Goal: Information Seeking & Learning: Find specific fact

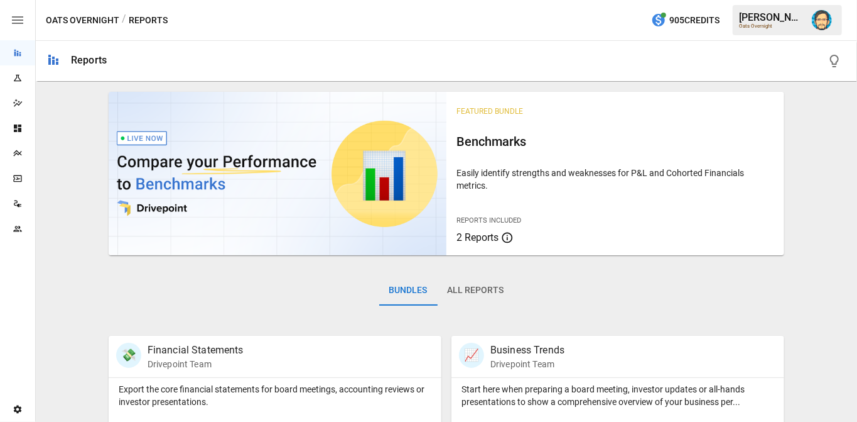
click at [18, 157] on icon "Plans" at bounding box center [18, 153] width 10 height 10
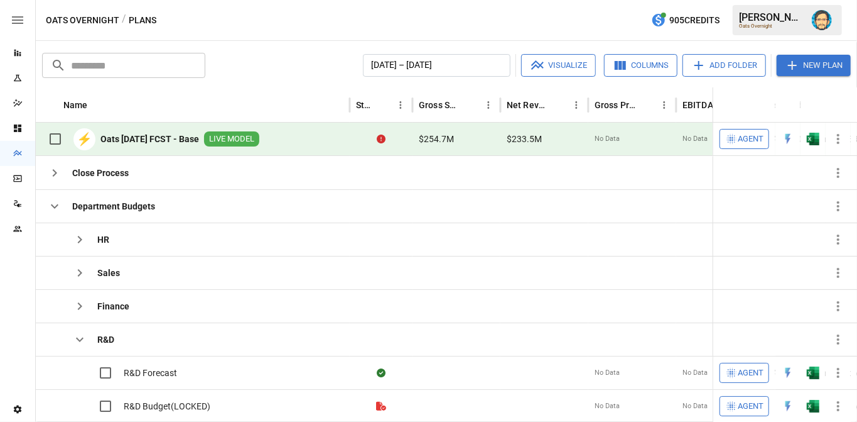
click at [837, 137] on icon "button" at bounding box center [838, 138] width 15 height 15
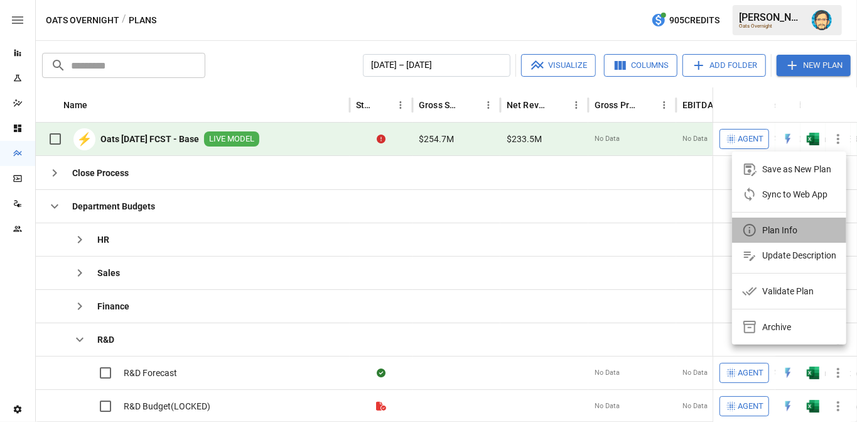
click at [768, 227] on div "Plan Info" at bounding box center [780, 229] width 35 height 15
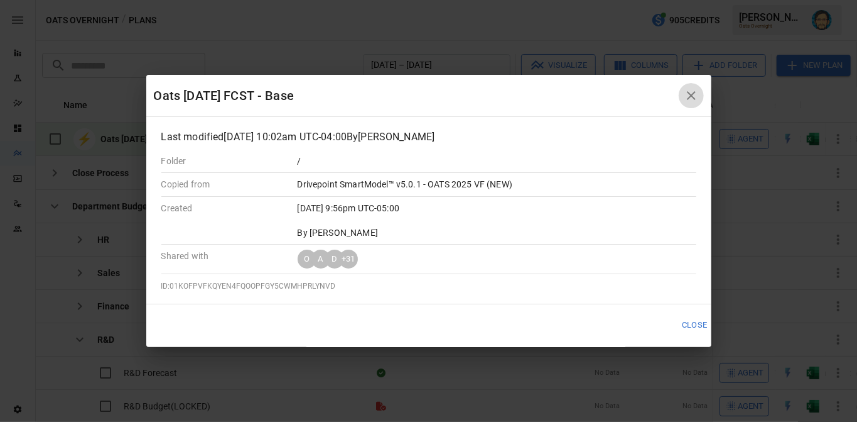
click at [690, 92] on icon "button" at bounding box center [691, 95] width 9 height 9
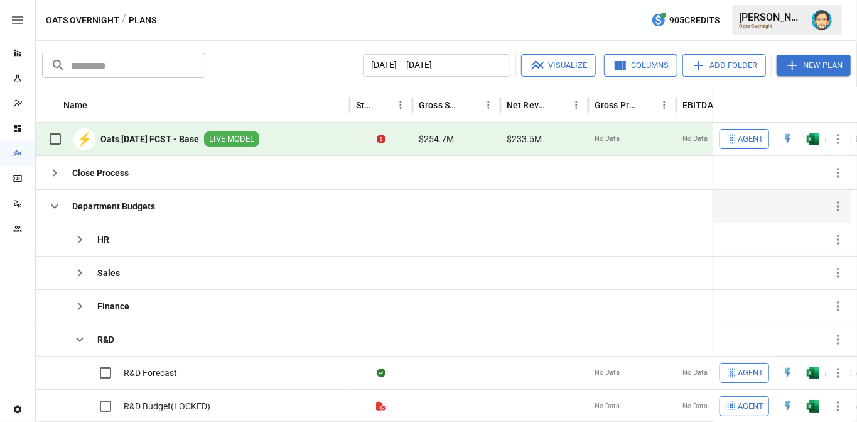
click at [54, 203] on icon "button" at bounding box center [54, 206] width 15 height 15
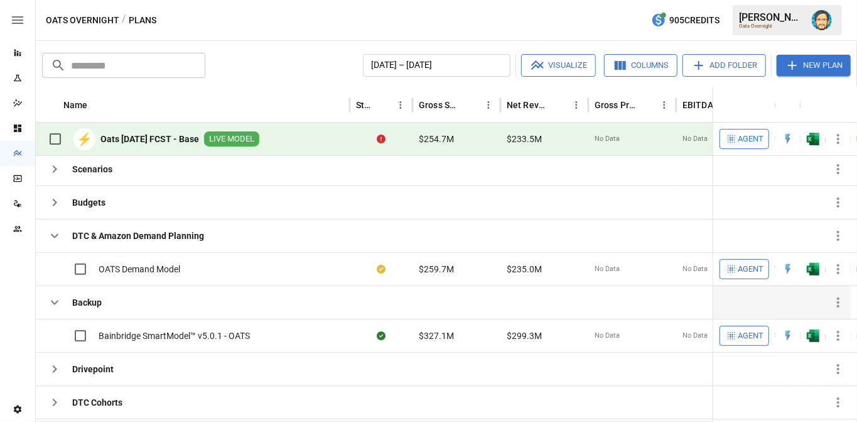
scroll to position [80, 0]
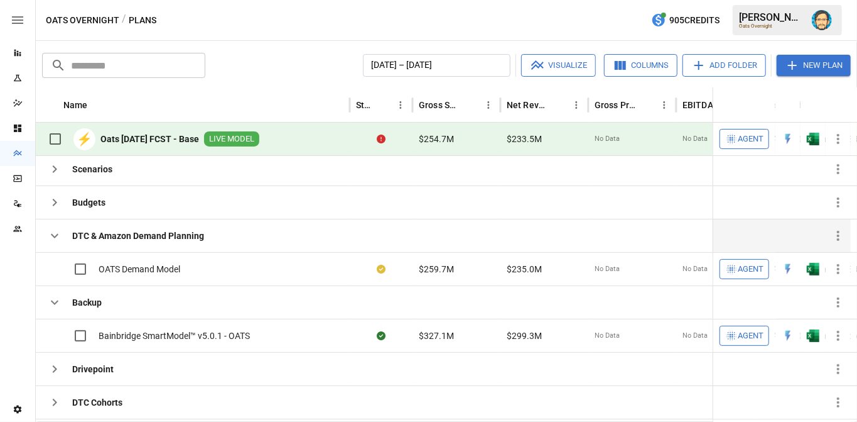
click at [53, 236] on icon "button" at bounding box center [54, 235] width 15 height 15
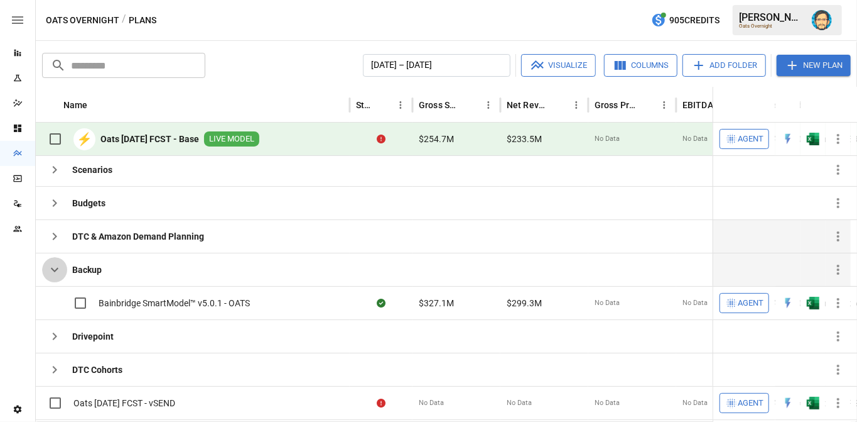
click at [52, 259] on button "button" at bounding box center [54, 269] width 25 height 25
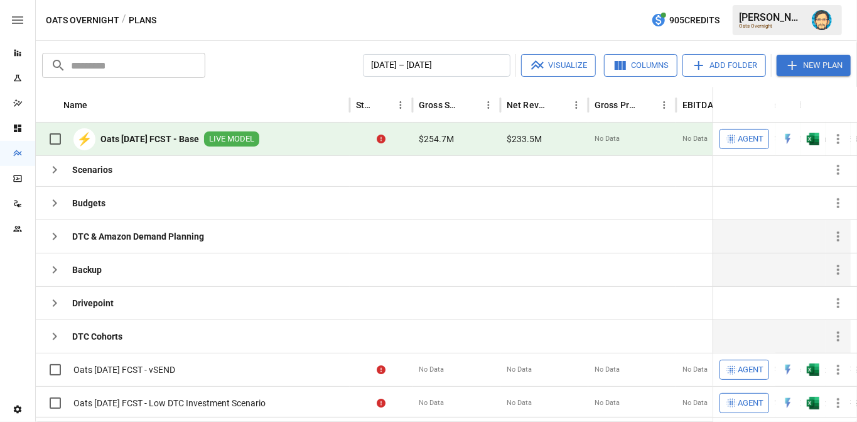
scroll to position [76, 0]
click at [55, 331] on icon "button" at bounding box center [55, 335] width 4 height 8
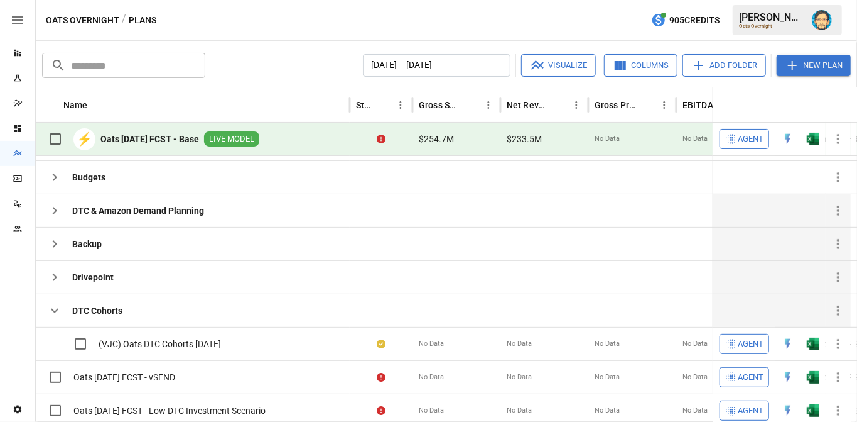
scroll to position [102, 0]
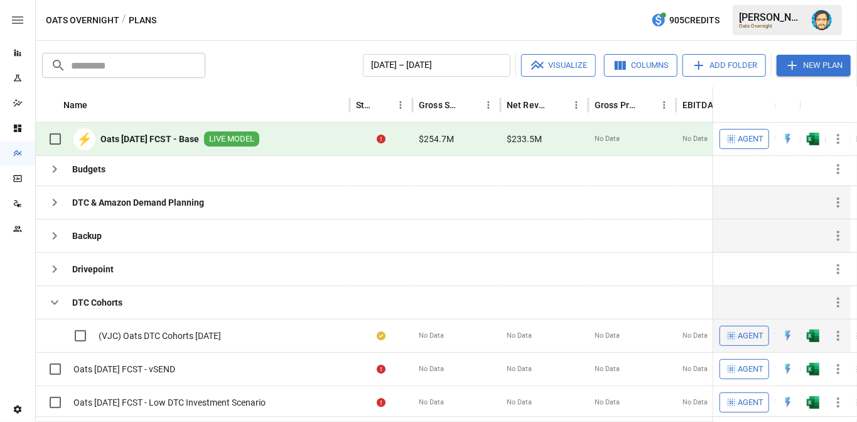
click at [838, 331] on icon "button" at bounding box center [838, 335] width 3 height 10
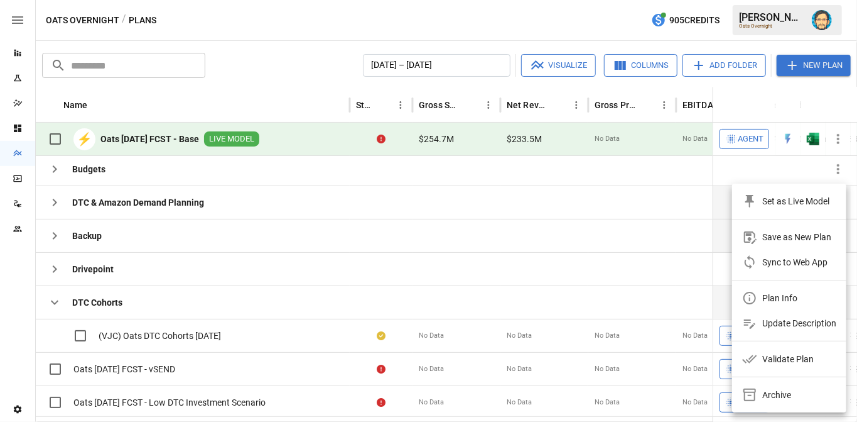
click at [771, 297] on div "Plan Info" at bounding box center [780, 297] width 35 height 15
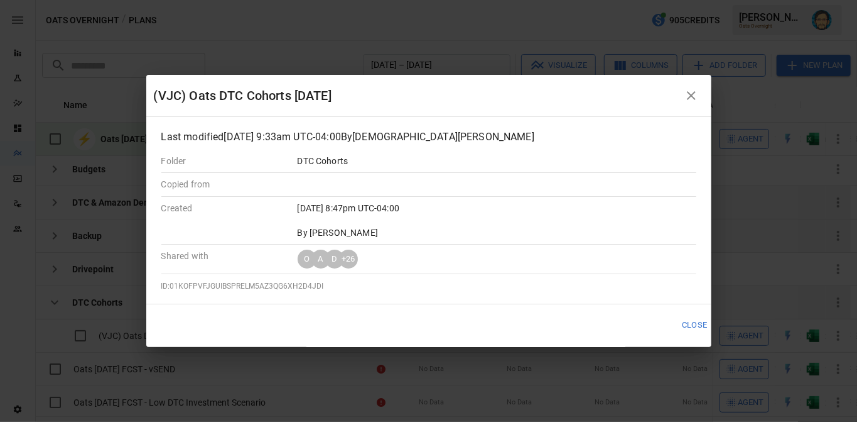
click at [247, 281] on span "ID: 01KOFPVFJGUIBSPRELM5AZ3QG6XH2D4JDI" at bounding box center [242, 285] width 163 height 9
copy span "01KOFPVFJGUIBSPRELM5AZ3QG6XH2D4JDI"
click at [692, 89] on icon "button" at bounding box center [691, 95] width 15 height 15
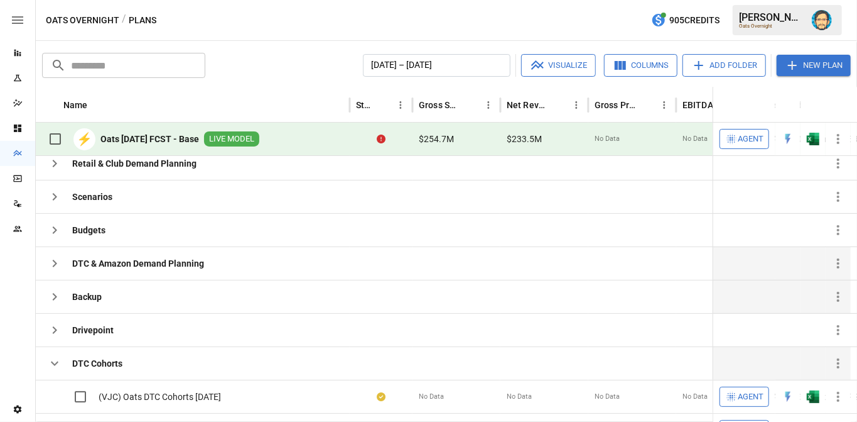
scroll to position [49, 0]
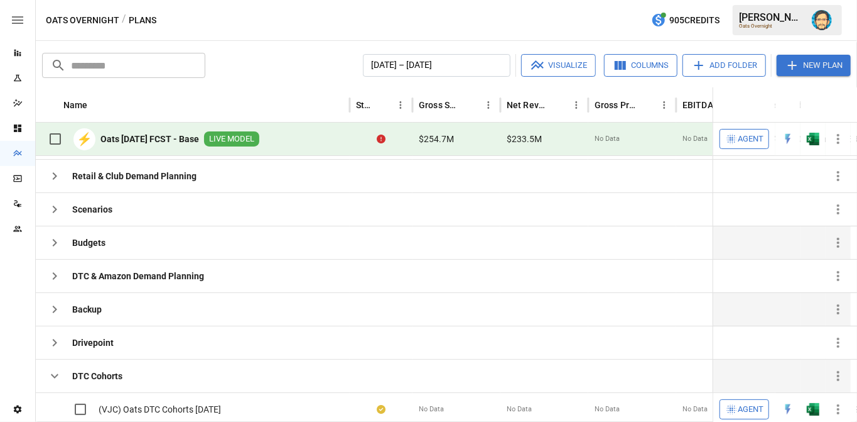
click at [51, 237] on icon "button" at bounding box center [54, 242] width 15 height 15
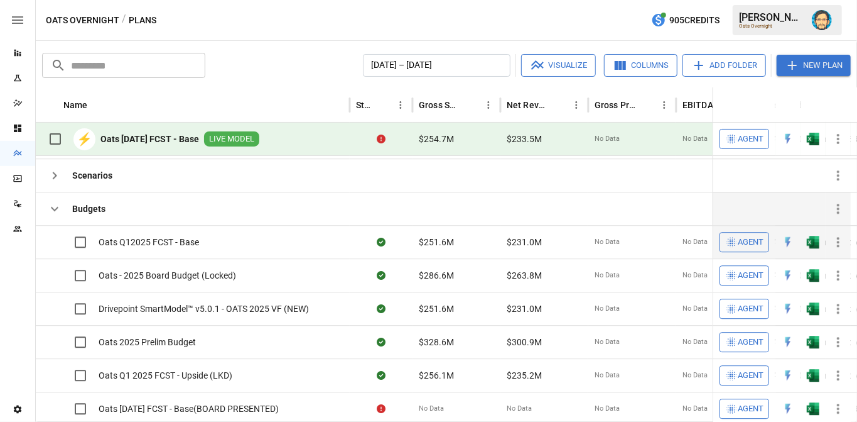
scroll to position [82, 0]
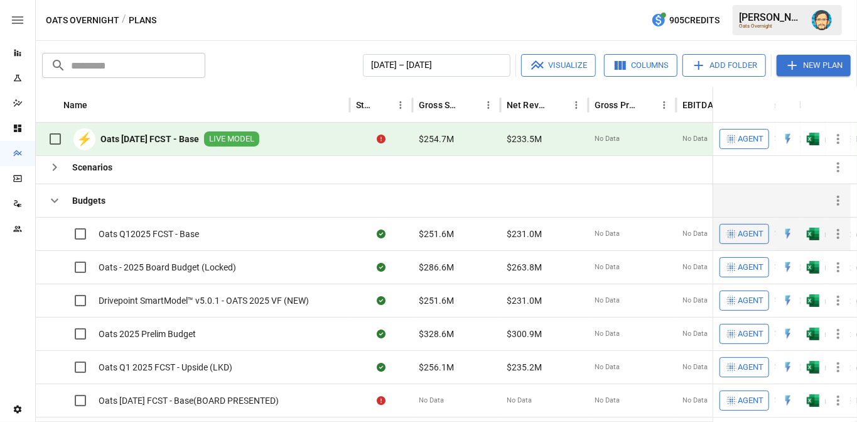
click at [837, 227] on icon "button" at bounding box center [838, 233] width 15 height 15
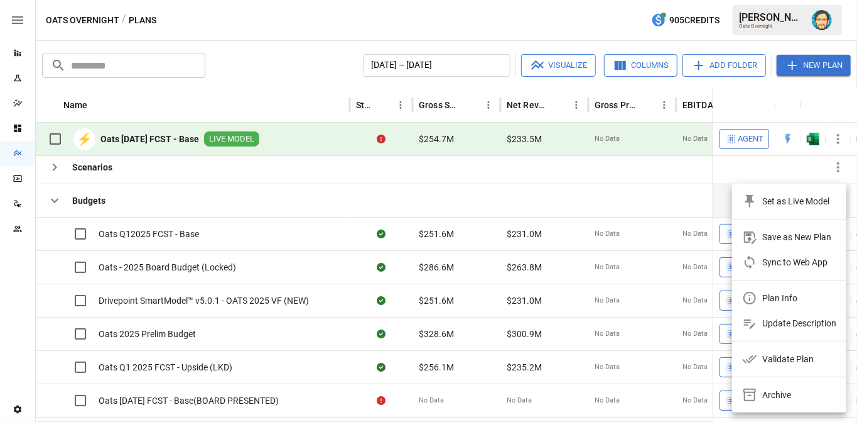
click at [766, 292] on div "Plan Info" at bounding box center [780, 297] width 35 height 15
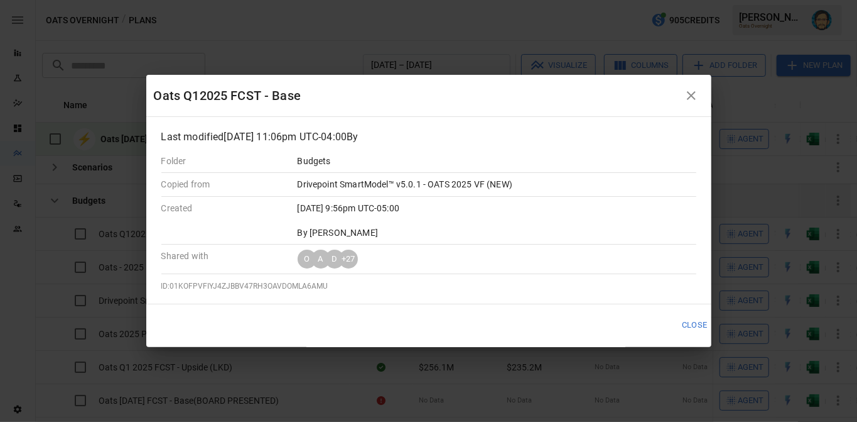
click at [285, 283] on span "ID: 01KOFPVFIYJ4ZJBBV47RH3OAVDOMLA6AMU" at bounding box center [244, 285] width 167 height 9
copy span "01KOFPVFIYJ4ZJBBV47RH3OAVDOMLA6AMU"
click at [485, 42] on div "Oats Q12025 FCST - Base Last modified [DATE] 11:06pm UTC-04:00 By Folder Budget…" at bounding box center [428, 211] width 857 height 422
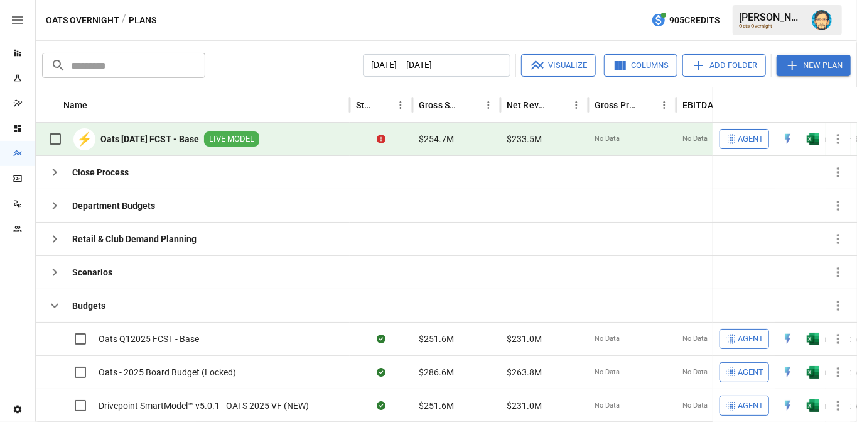
scroll to position [0, 0]
click at [53, 301] on icon "button" at bounding box center [54, 305] width 15 height 15
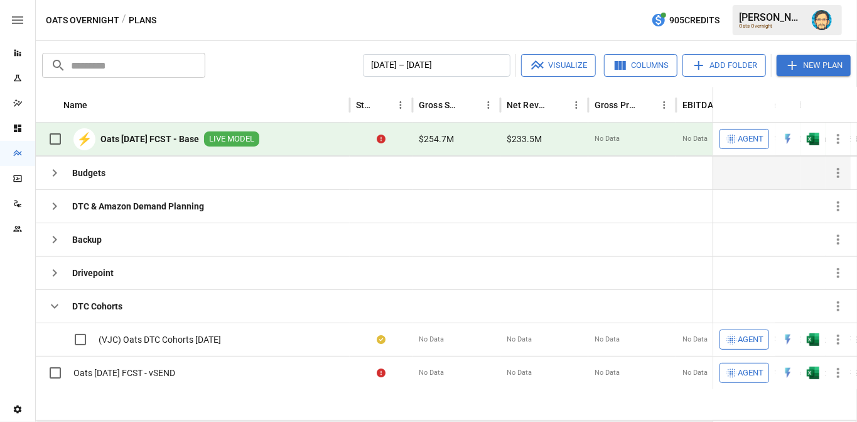
scroll to position [137, 0]
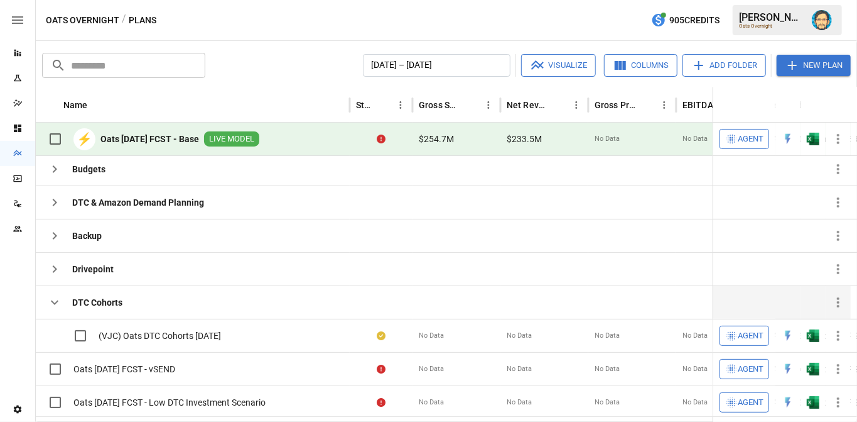
click at [59, 299] on icon "button" at bounding box center [54, 302] width 15 height 15
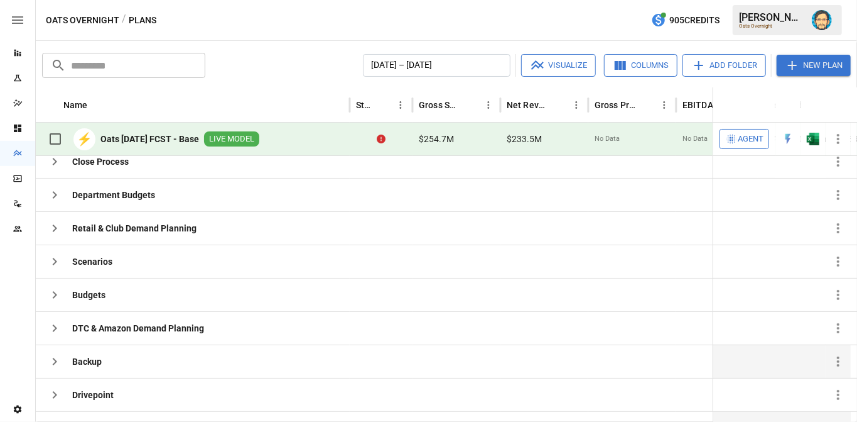
scroll to position [0, 0]
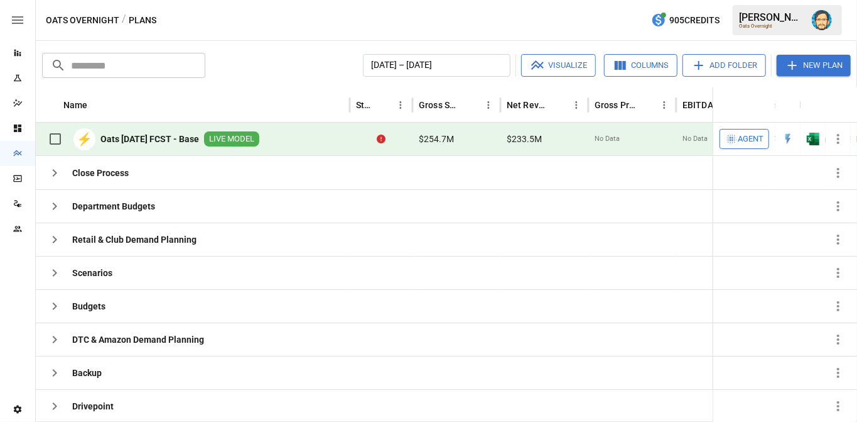
click at [156, 67] on input "text" at bounding box center [138, 65] width 134 height 25
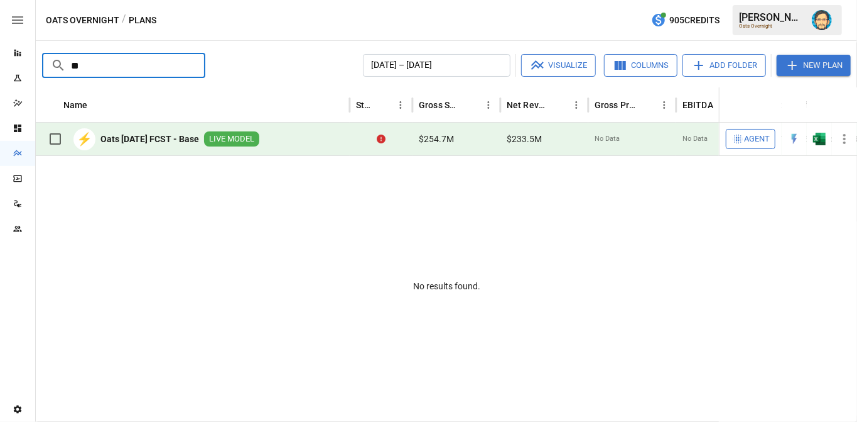
type input "*"
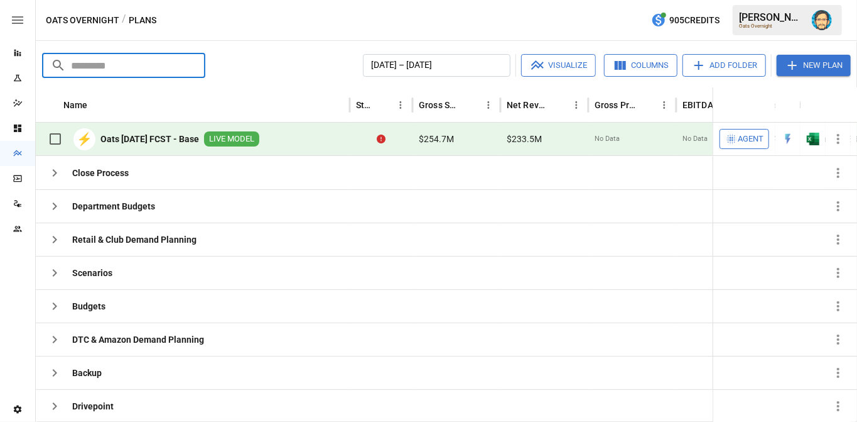
click at [178, 72] on input "text" at bounding box center [138, 65] width 134 height 25
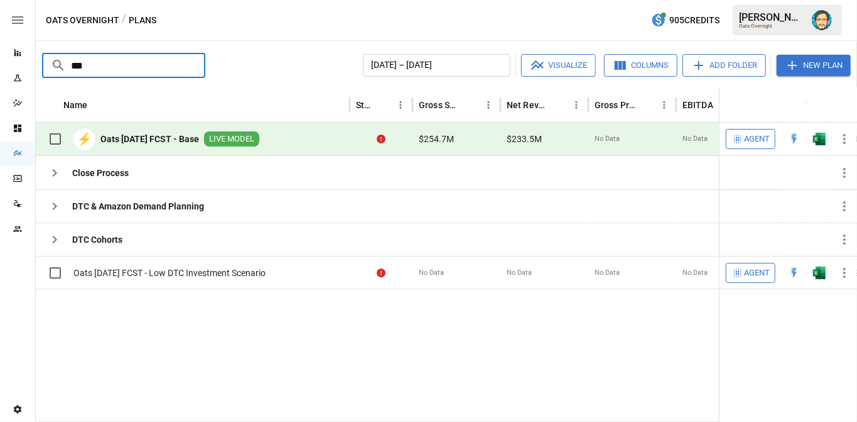
click at [178, 72] on input "***" at bounding box center [138, 65] width 134 height 25
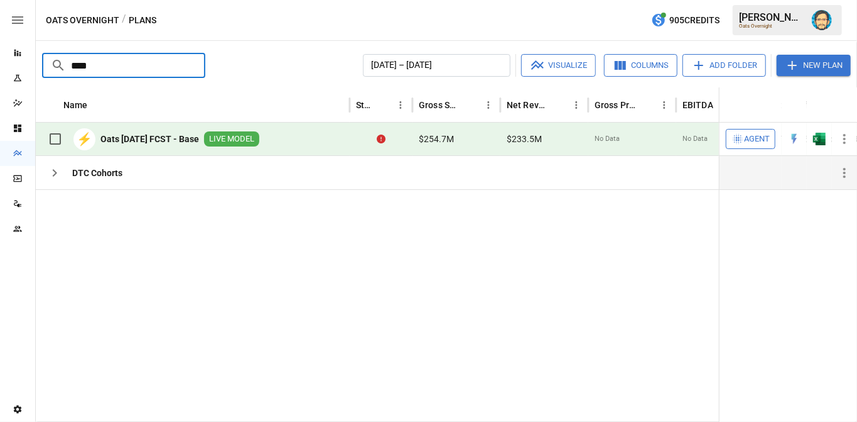
type input "****"
click at [58, 166] on icon "button" at bounding box center [54, 172] width 15 height 15
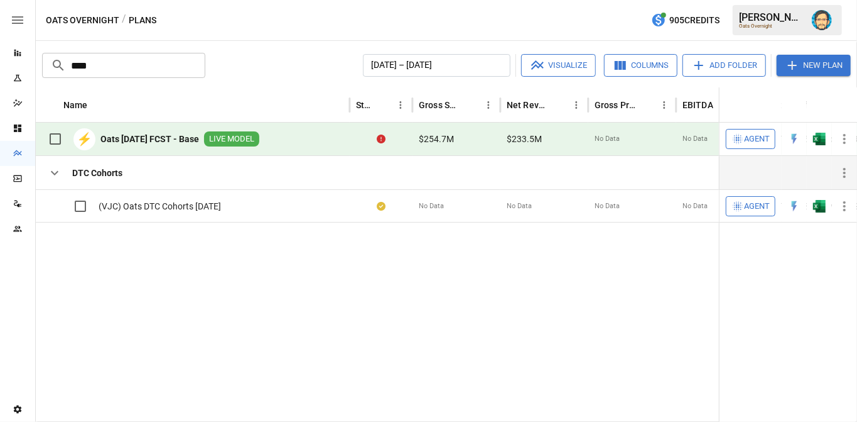
click at [117, 65] on input "****" at bounding box center [138, 65] width 134 height 25
